Goal: Transaction & Acquisition: Obtain resource

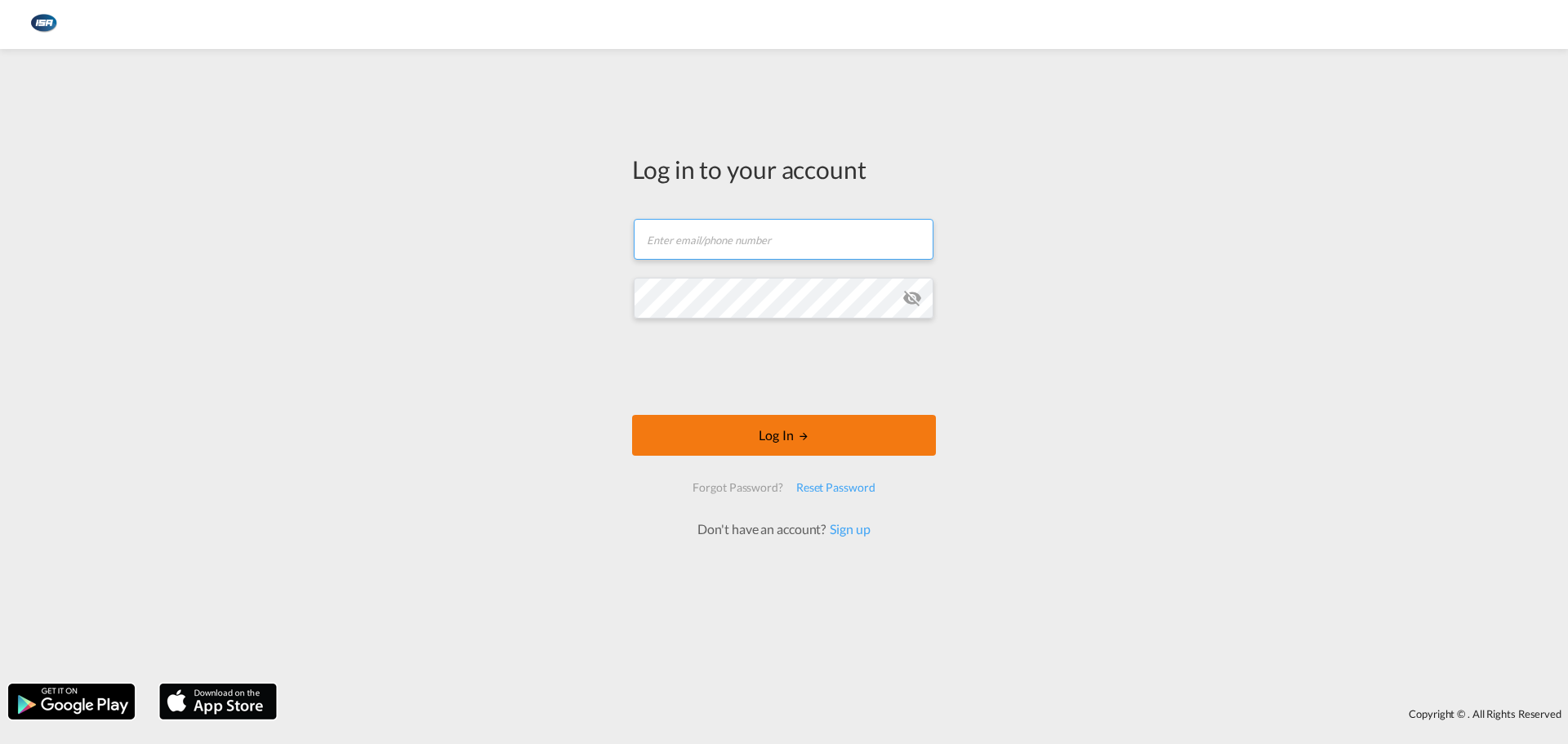
type input "[EMAIL_ADDRESS][DOMAIN_NAME]"
click at [819, 443] on button "Log In" at bounding box center [783, 435] width 303 height 41
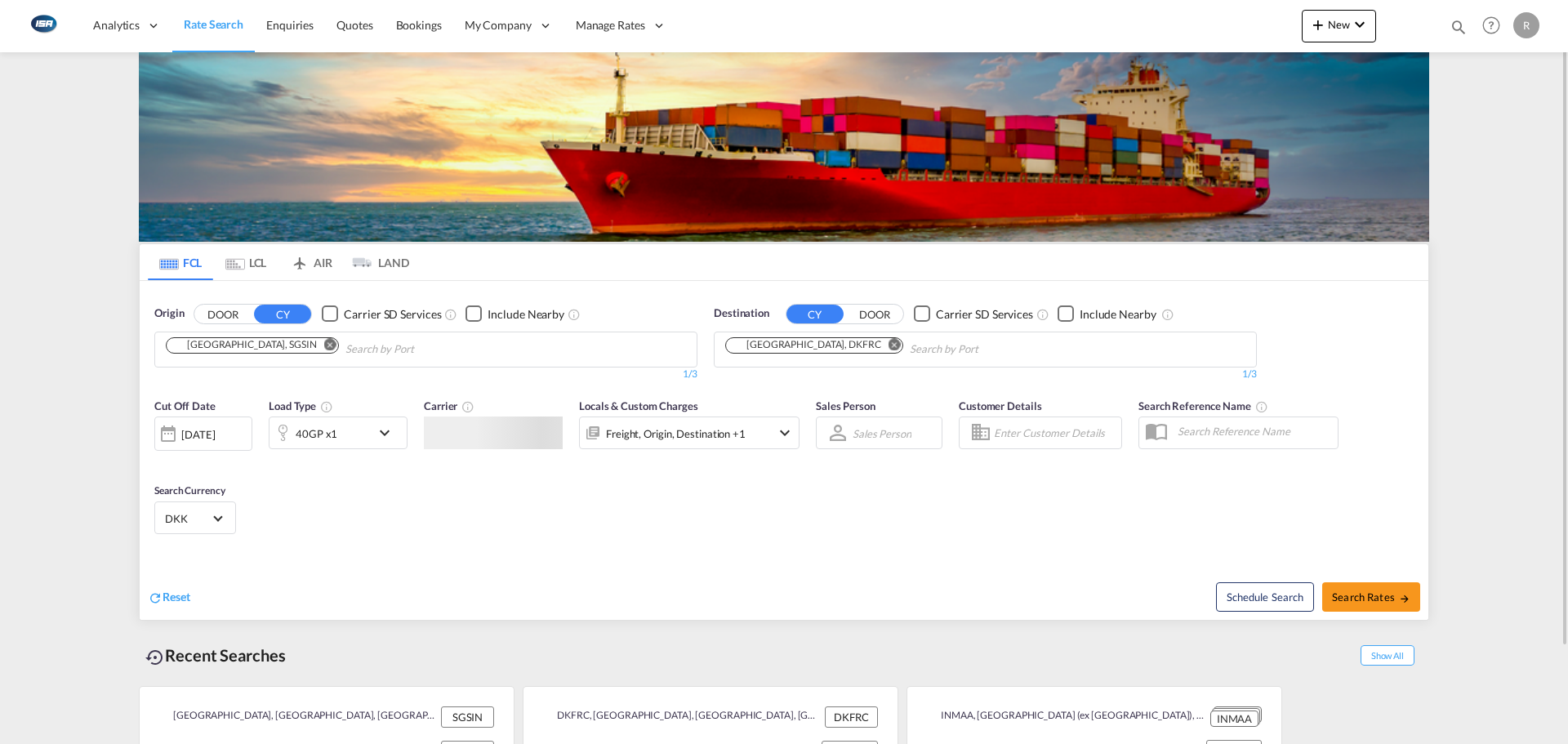
click at [346, 354] on input "Chips input." at bounding box center [423, 349] width 155 height 26
click at [363, 446] on div "40GP x1" at bounding box center [320, 432] width 101 height 33
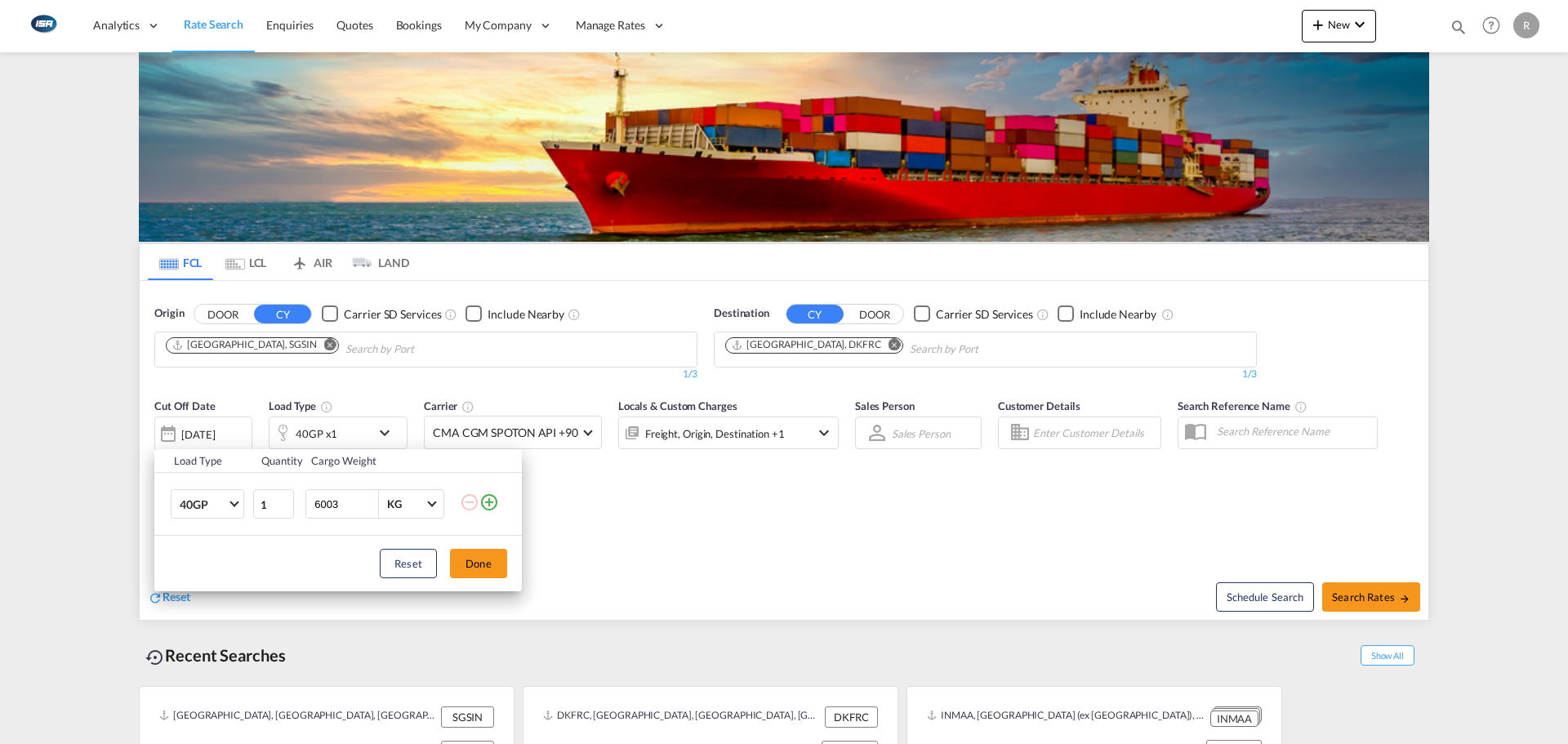
click at [755, 531] on div "Load Type Quantity Cargo Weight 40GP 20GP 40GP 40HC 45HC 20RE 40RE 40HR 20OT 40…" at bounding box center [784, 372] width 1568 height 744
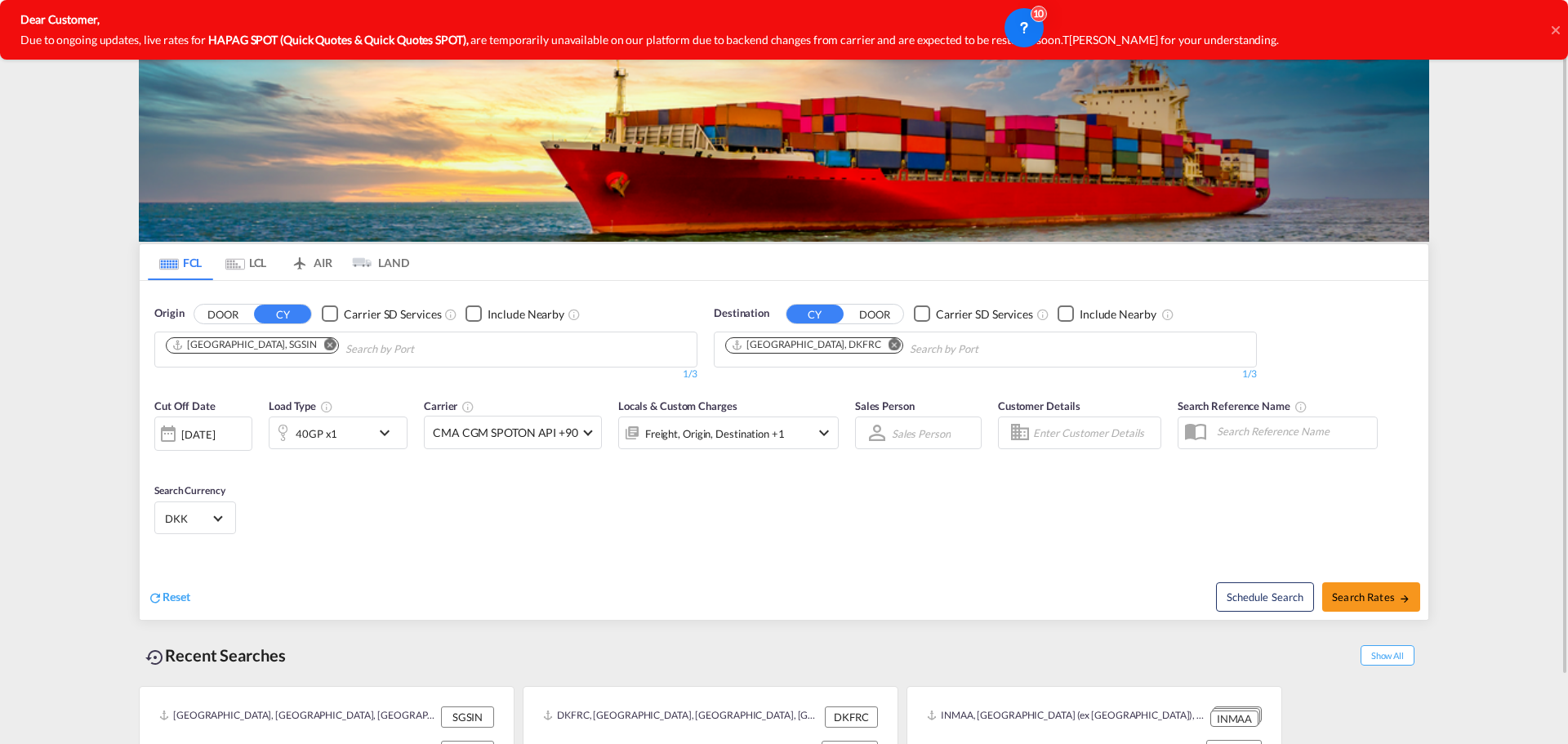
click at [209, 430] on div "[DATE]" at bounding box center [198, 435] width 34 height 15
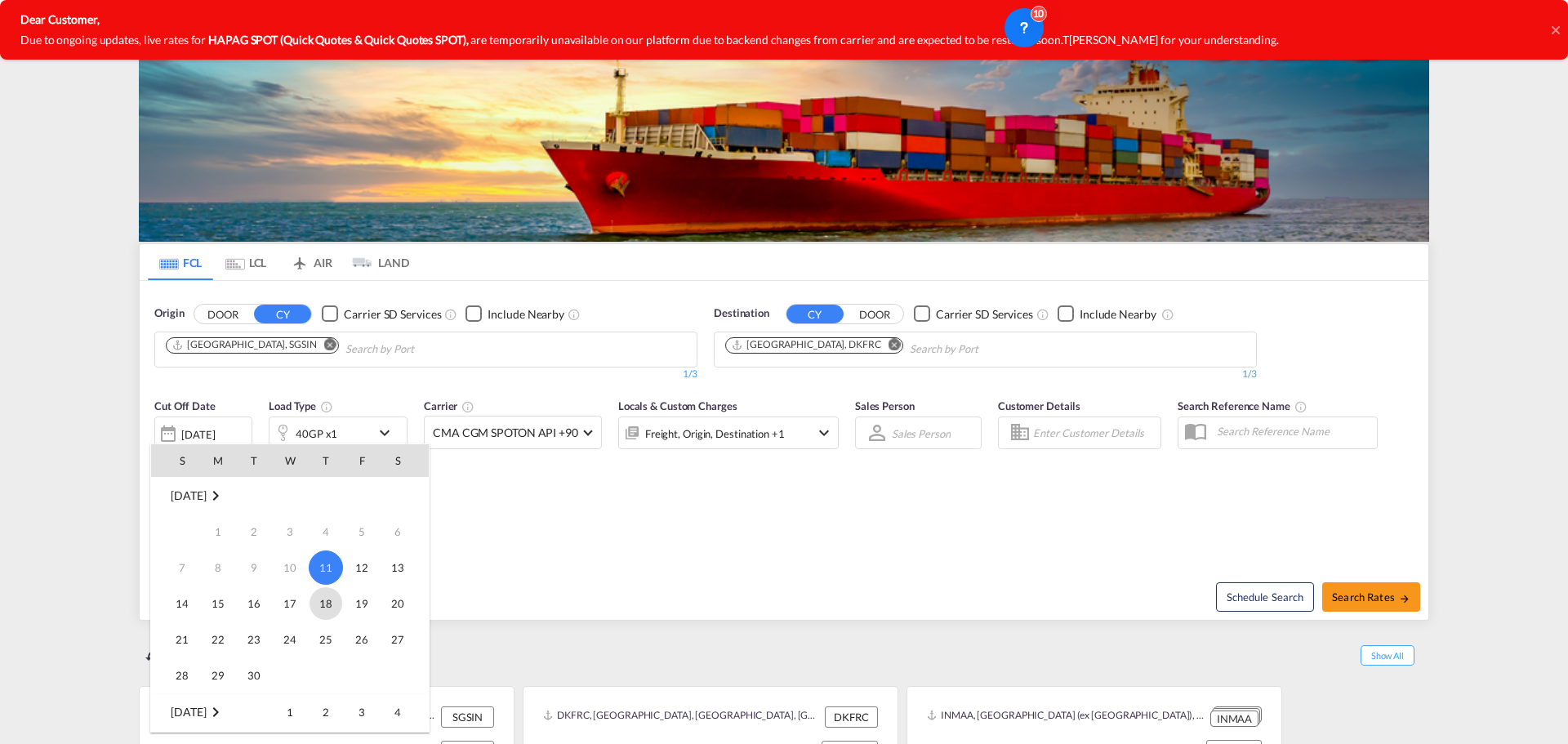
click at [333, 609] on span "18" at bounding box center [326, 603] width 33 height 33
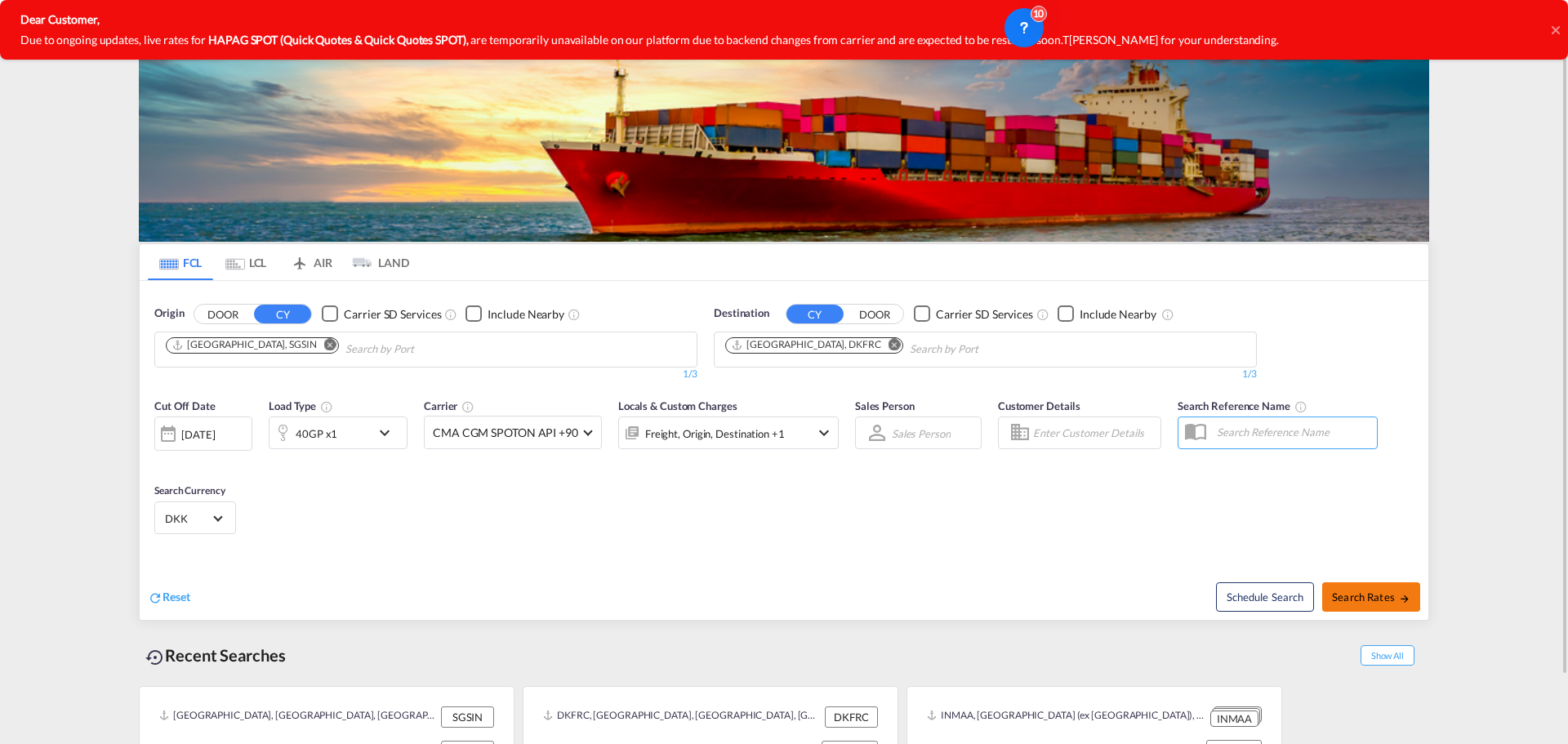
click at [1348, 605] on button "Search Rates" at bounding box center [1370, 597] width 98 height 29
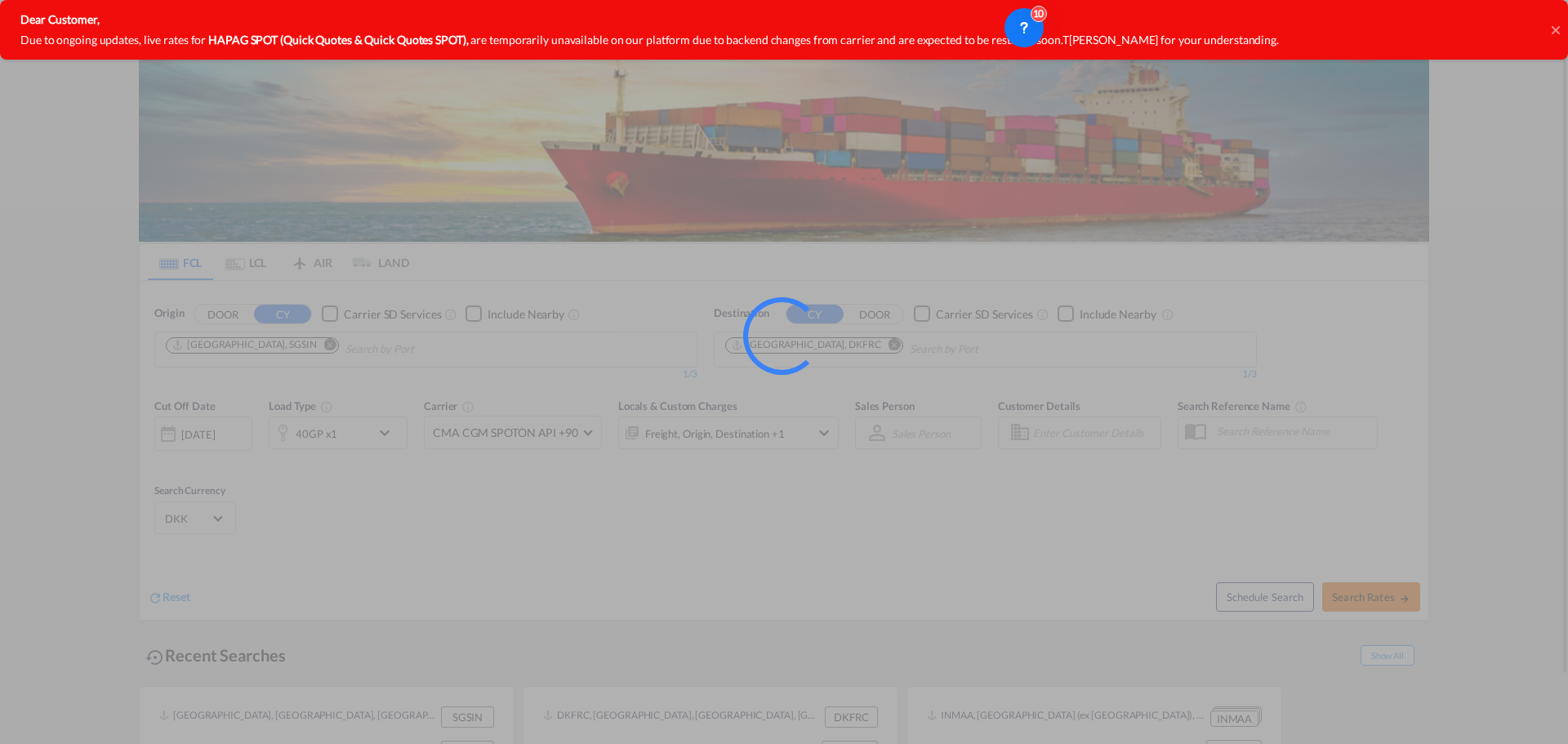
type input "SGSIN to DKFRC / [DATE]"
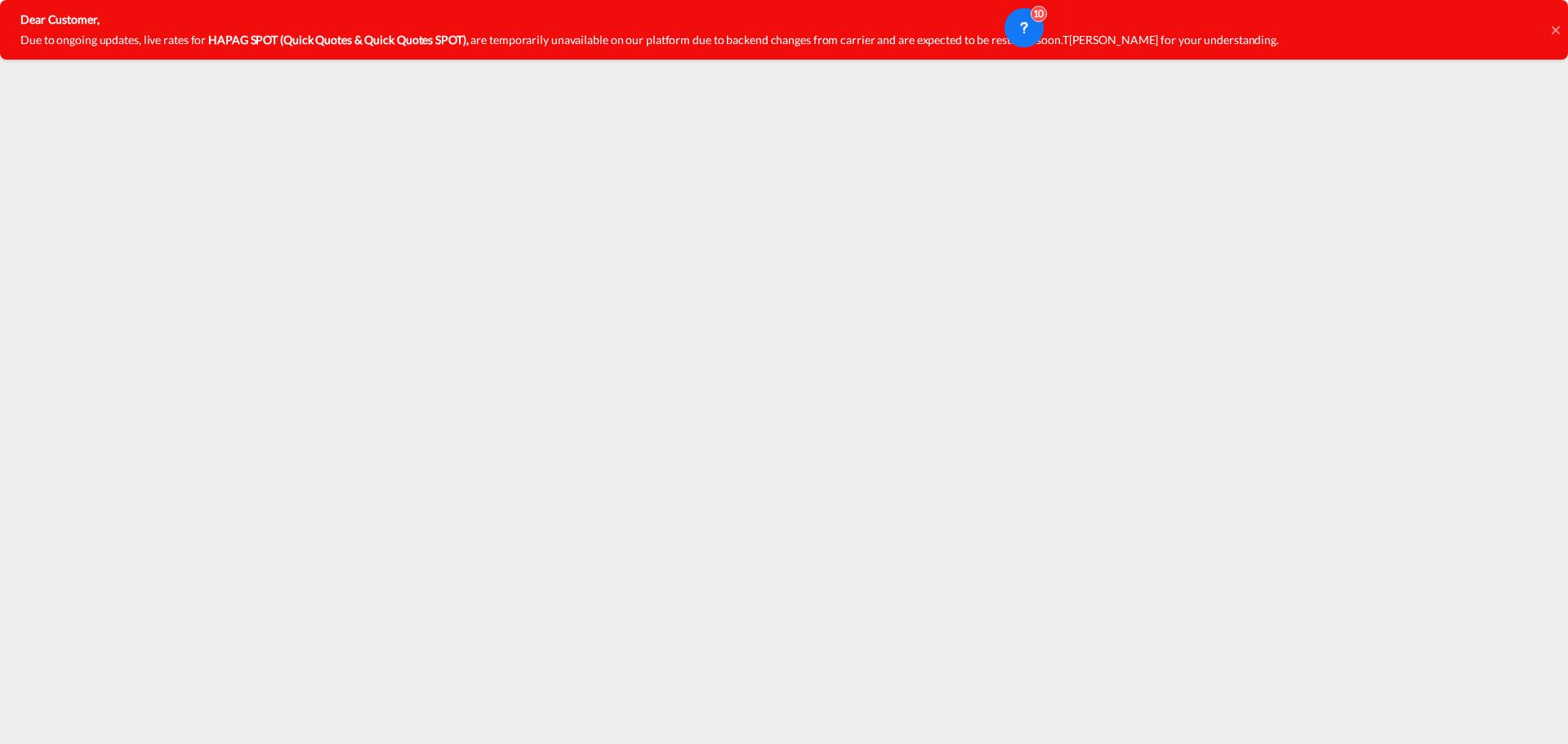
click at [1555, 27] on icon at bounding box center [1555, 30] width 8 height 13
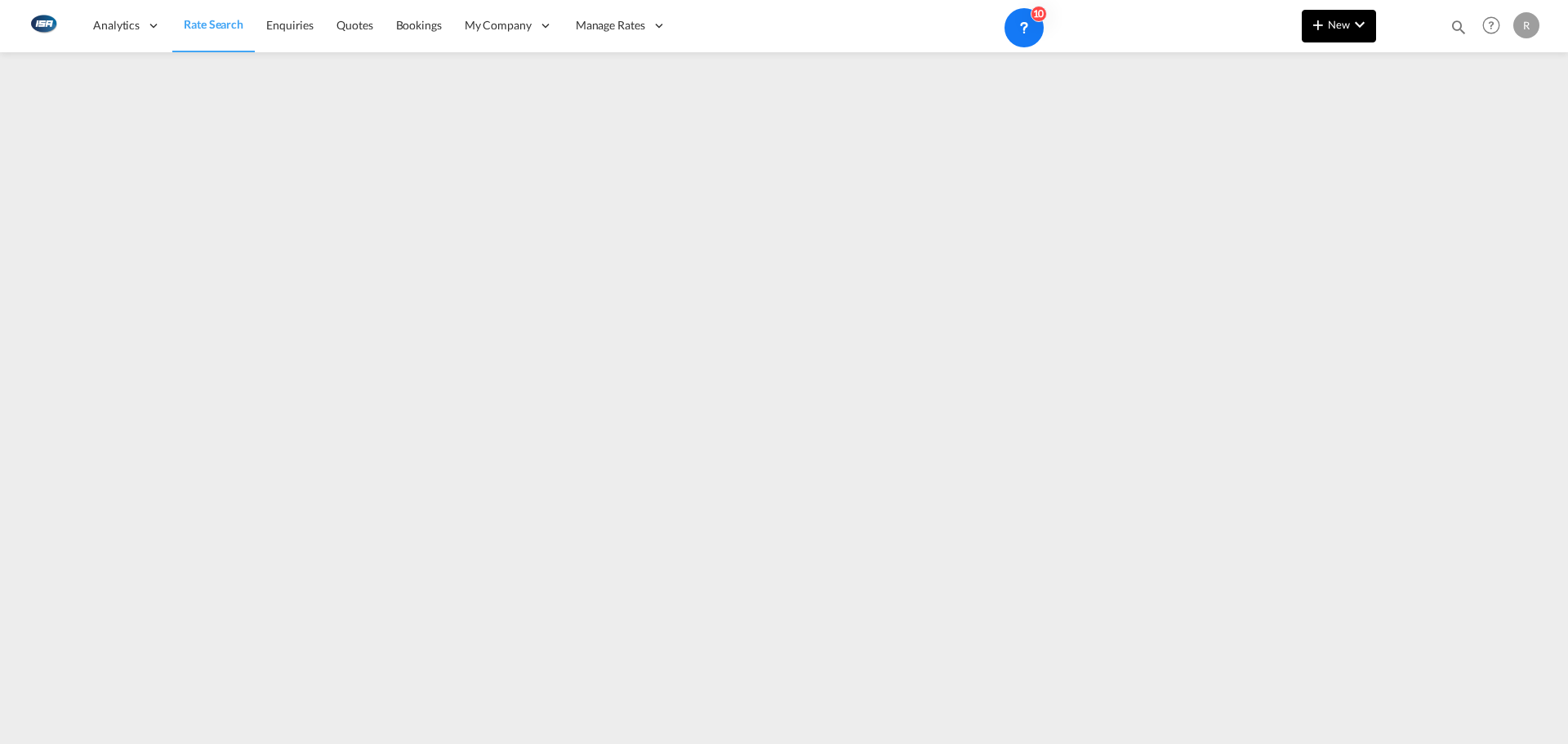
click at [1323, 29] on md-icon "icon-plus 400-fg" at bounding box center [1318, 24] width 20 height 20
click at [1351, 61] on div "Rates" at bounding box center [1320, 69] width 65 height 41
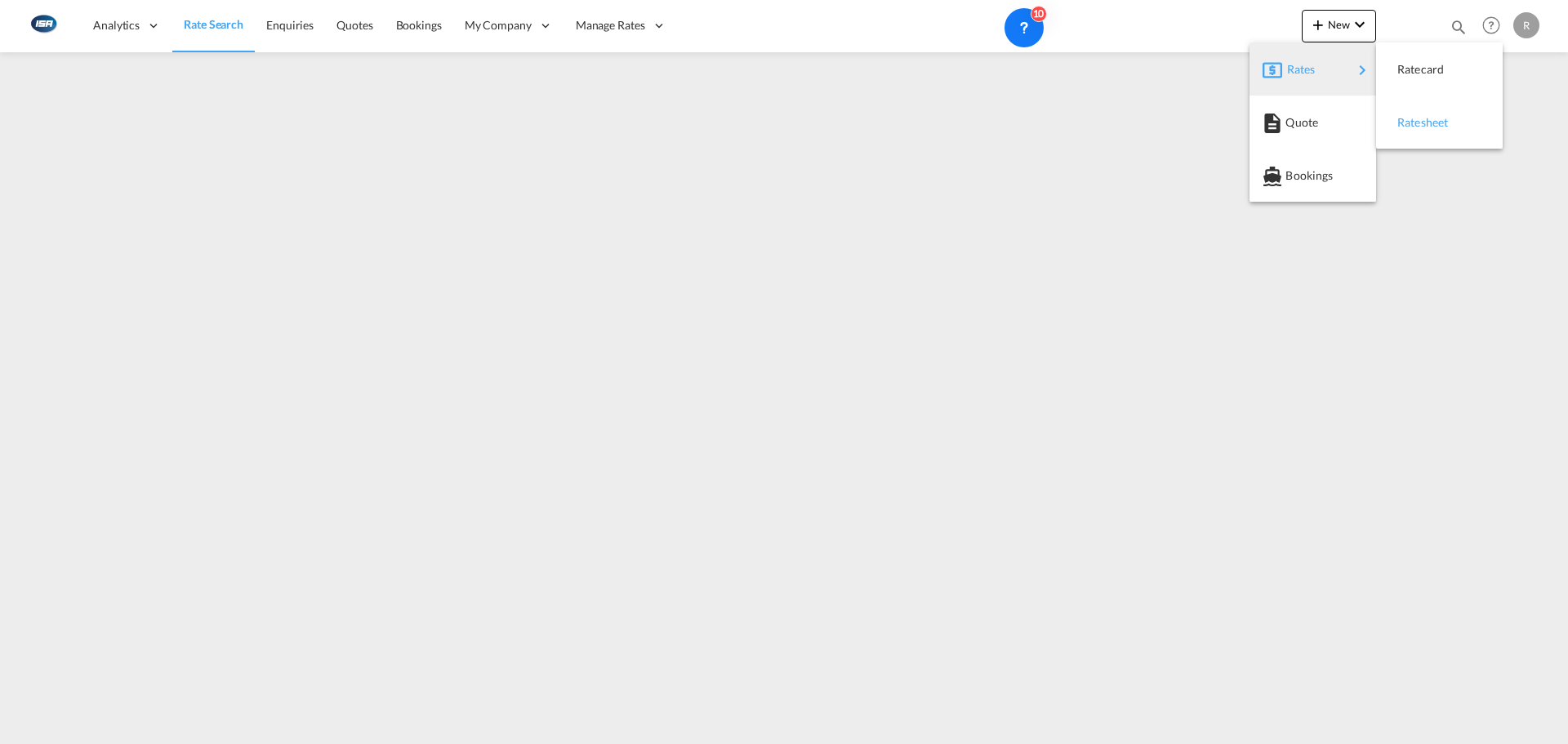
click at [1415, 125] on span "Ratesheet" at bounding box center [1406, 122] width 18 height 33
